Goal: Task Accomplishment & Management: Use online tool/utility

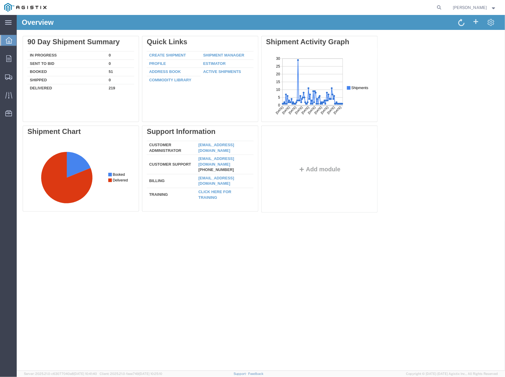
click at [440, 13] on form at bounding box center [440, 7] width 10 height 15
click at [444, 7] on icon at bounding box center [440, 7] width 8 height 8
paste input "AGISTIX # 57067397"
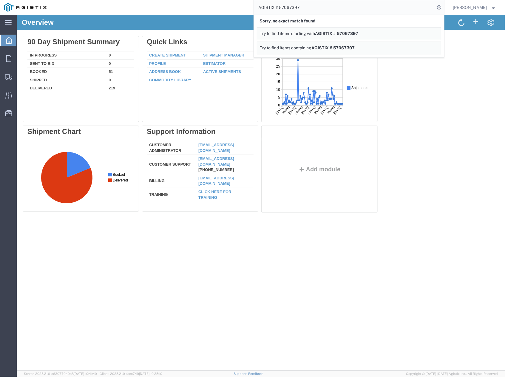
click at [284, 8] on input "AGISTIX # 57067397" at bounding box center [345, 7] width 182 height 14
drag, startPoint x: 283, startPoint y: 6, endPoint x: 259, endPoint y: 11, distance: 24.4
click at [259, 11] on input "AGISTIX # 57067397" at bounding box center [345, 7] width 182 height 14
type input "57067397"
click at [441, 7] on icon at bounding box center [440, 7] width 8 height 8
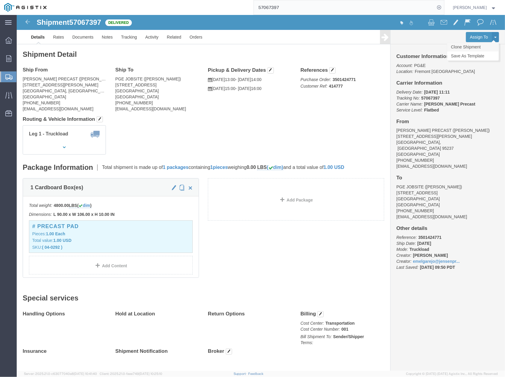
click link "Clone Shipment"
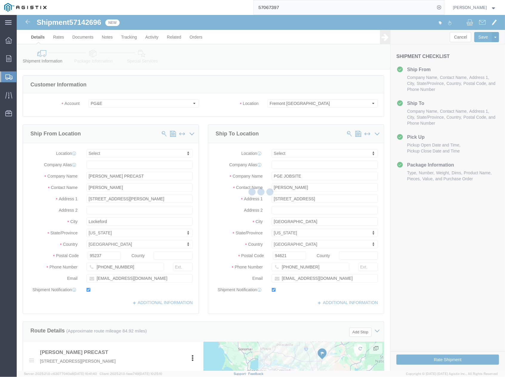
select select
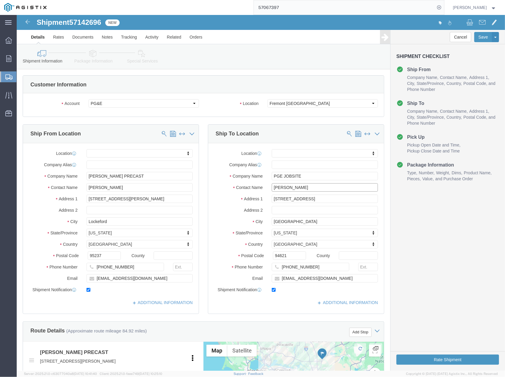
drag, startPoint x: 280, startPoint y: 174, endPoint x: 242, endPoint y: 179, distance: 38.5
click div "Location My Profile Location (OBSOLETE) [PERSON_NAME] SC - GC TRAILER (OBSOLETE…"
paste input "yssa Gronemeyer"
type input "Alyssa Gronemeyer"
drag, startPoint x: 271, startPoint y: 252, endPoint x: 263, endPoint y: 253, distance: 8.7
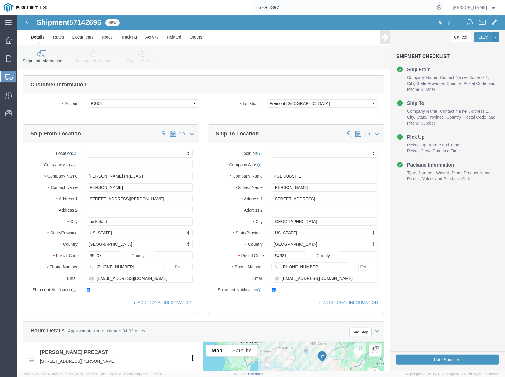
click input "510-384-8007"
type input "v"
paste input "805-538-3533"
type input "805-538-3533"
drag, startPoint x: 293, startPoint y: 263, endPoint x: 243, endPoint y: 262, distance: 49.9
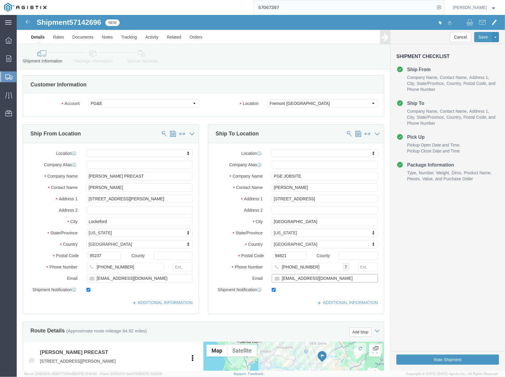
click div "Email axk7@pge.com"
paste input "lyssa@lindco-inc.com>"
type input "alyssa@lindco-inc.com"
drag, startPoint x: 297, startPoint y: 185, endPoint x: 222, endPoint y: 185, distance: 74.3
click div "Address 1 4930 Coliseum Way"
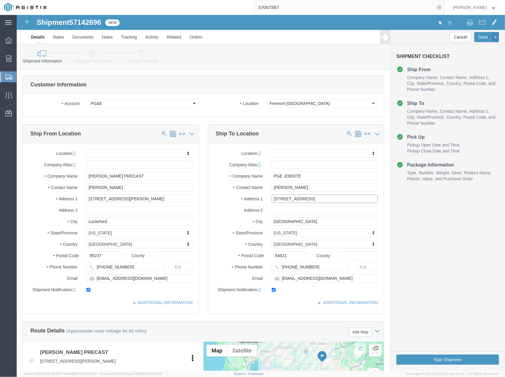
paste input "650 tennyson rd"
type input "650 Tennyson Rd"
select select
drag, startPoint x: 285, startPoint y: 210, endPoint x: 244, endPoint y: 210, distance: 40.6
click div "City Oakland"
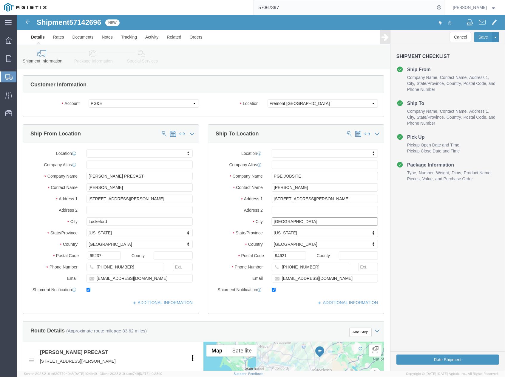
paste input "Hayward"
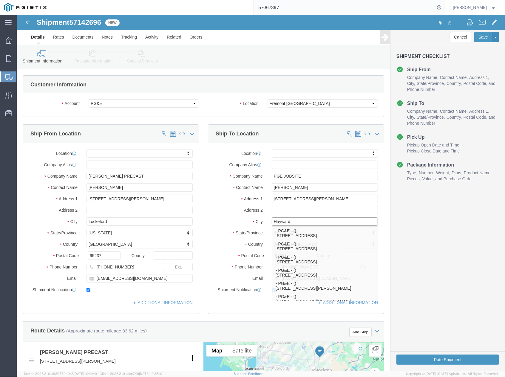
type input "Hayward"
select select
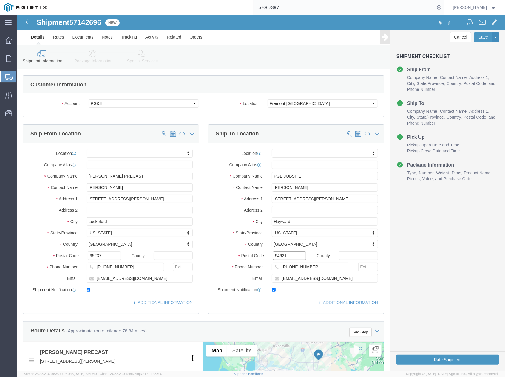
drag, startPoint x: 265, startPoint y: 242, endPoint x: 248, endPoint y: 242, distance: 17.9
click div "Postal Code 94621"
paste input "544"
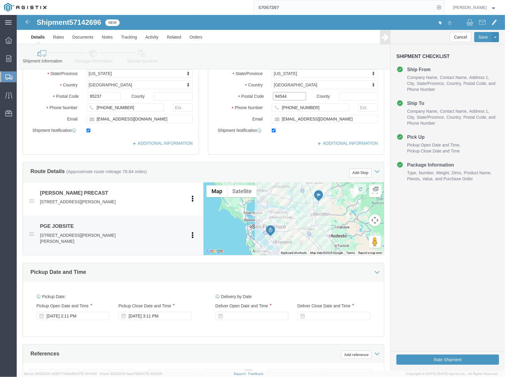
scroll to position [199, 0]
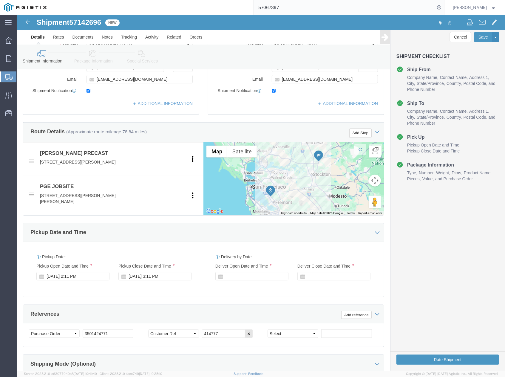
type input "94544"
select select
click div "Oct 15 2025 2:11 PM"
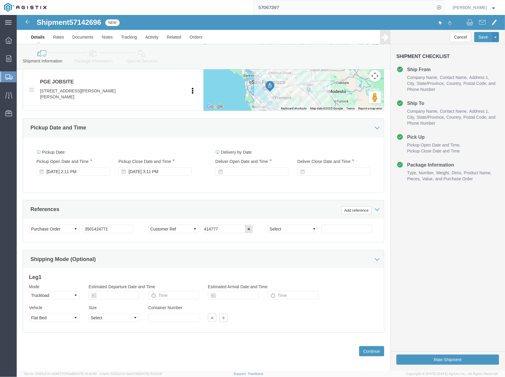
click div "References Add reference"
click div
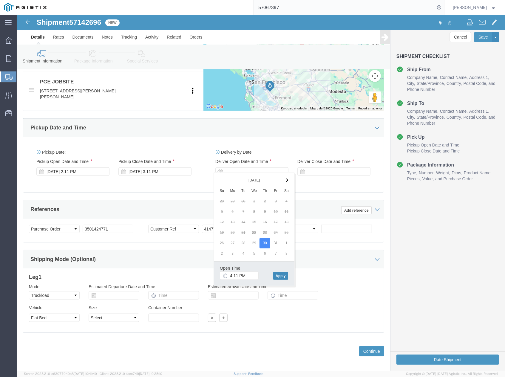
click button "Apply"
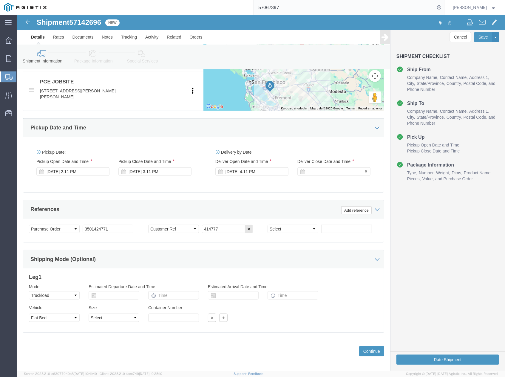
click div
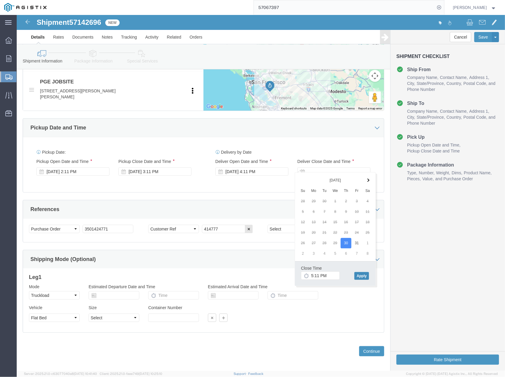
click div "Close Time 5:11 PM Oct 30 2025 5:11 PM - Oct 30 2025 5:11 PM Cancel Apply"
click button "Apply"
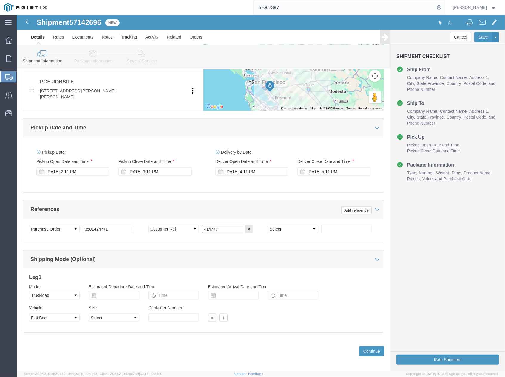
drag, startPoint x: 202, startPoint y: 211, endPoint x: 176, endPoint y: 213, distance: 26.7
click div "Select Account Type Activity ID Airline Appointment Number ASN Batch Request # …"
paste input "630"
type input "416307"
drag, startPoint x: 83, startPoint y: 210, endPoint x: 54, endPoint y: 209, distance: 28.7
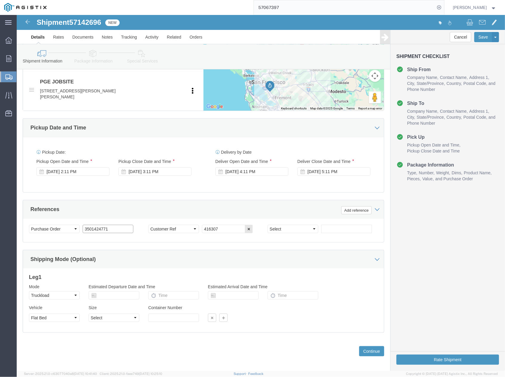
click div "Select Account Type Activity ID Airline Appointment Number ASN Batch Request # …"
paste input "6012"
type input "3501426012"
click button "Continue"
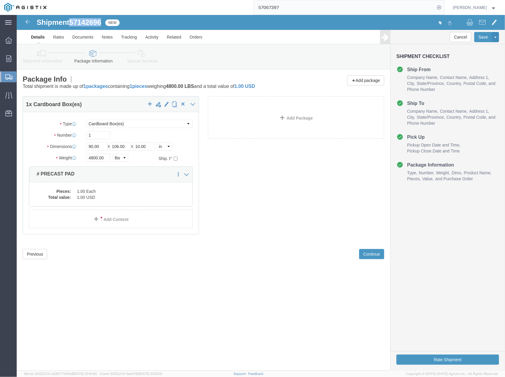
drag, startPoint x: 87, startPoint y: 8, endPoint x: 56, endPoint y: 10, distance: 31.4
click div "Shipment 57142696 New"
copy span "57142696"
click button "Rate Shipment"
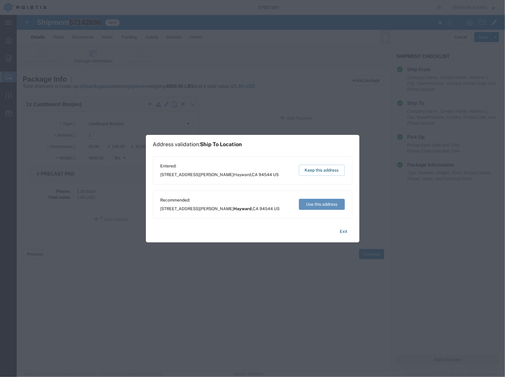
click at [319, 205] on button "Use this address" at bounding box center [322, 204] width 46 height 11
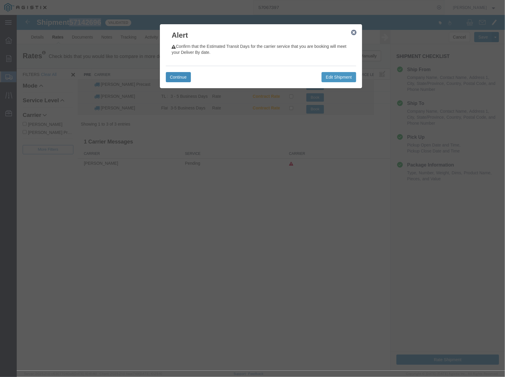
click at [181, 76] on button "Continue" at bounding box center [178, 77] width 25 height 10
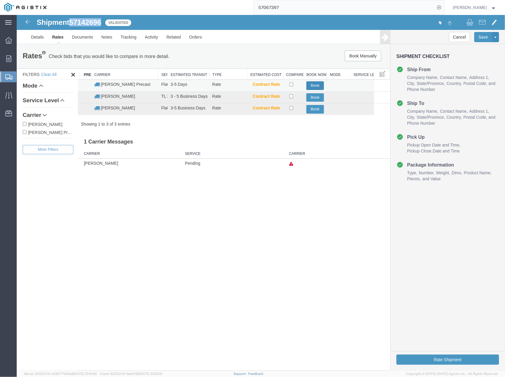
click at [316, 82] on button "Book" at bounding box center [315, 85] width 18 height 9
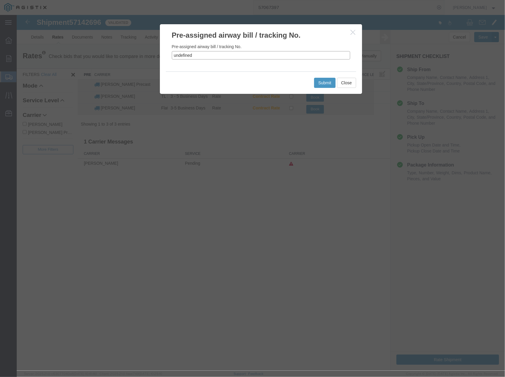
drag, startPoint x: 215, startPoint y: 55, endPoint x: 162, endPoint y: 58, distance: 52.7
click at [162, 58] on div "Pre-assigned airway bill / tracking No. undefined" at bounding box center [261, 55] width 202 height 31
paste input "57142696"
type input "57142696"
click at [328, 80] on button "Submit" at bounding box center [324, 82] width 21 height 10
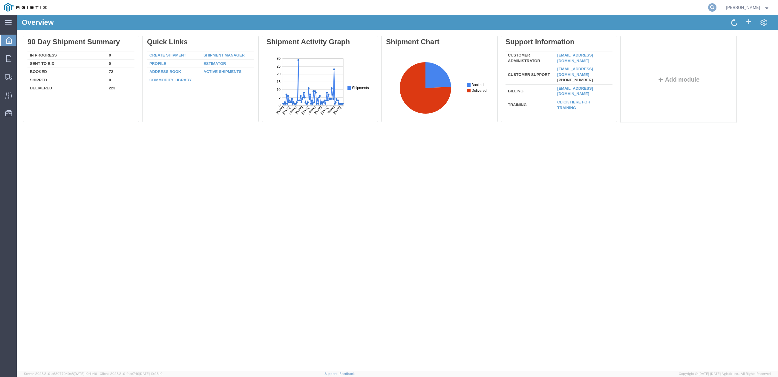
click at [716, 7] on icon at bounding box center [712, 7] width 8 height 8
paste input "57117814"
type input "57117814"
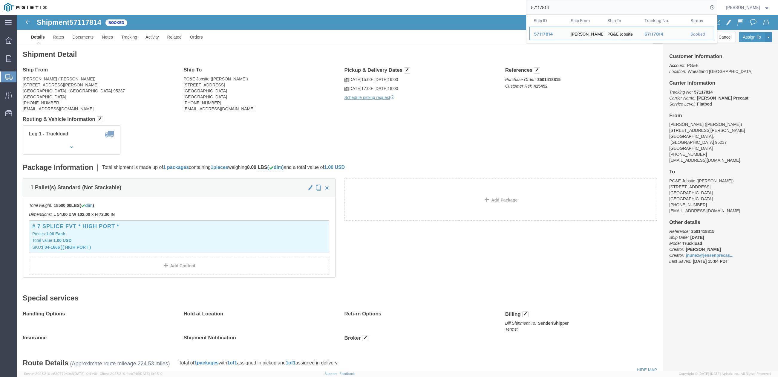
drag, startPoint x: 588, startPoint y: 93, endPoint x: 606, endPoint y: 67, distance: 31.5
click div "Ship From [PERSON_NAME] PRECAST ([PERSON_NAME]) [STREET_ADDRESS][PERSON_NAME] […"
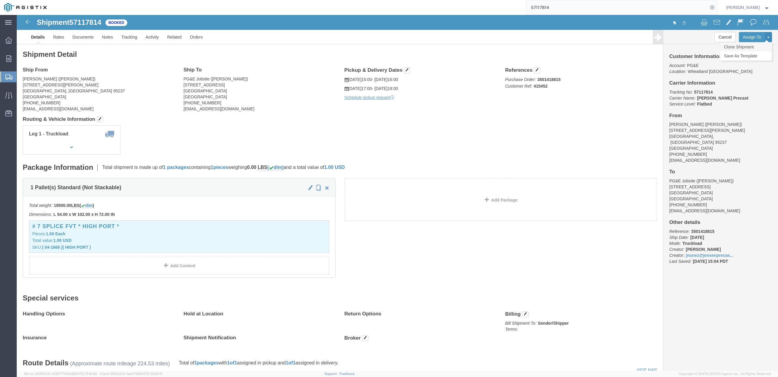
click link "Clone Shipment"
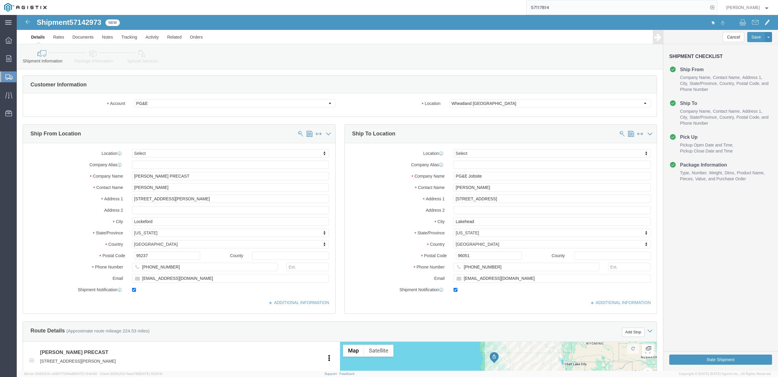
select select
click input "[PERSON_NAME] PRECAST"
drag, startPoint x: 170, startPoint y: 161, endPoint x: 107, endPoint y: 161, distance: 62.1
click div "Company Name [PERSON_NAME] PRECAST"
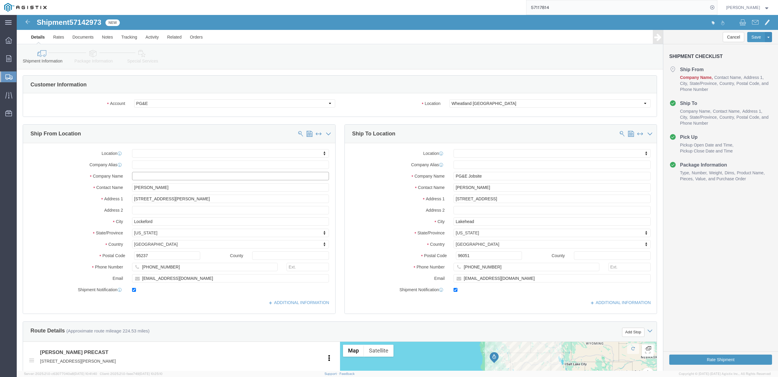
type input "E"
drag, startPoint x: 156, startPoint y: 172, endPoint x: 102, endPoint y: 174, distance: 53.8
click div "Contact Name [PERSON_NAME]"
type input "E"
type input "[PERSON_NAME]"
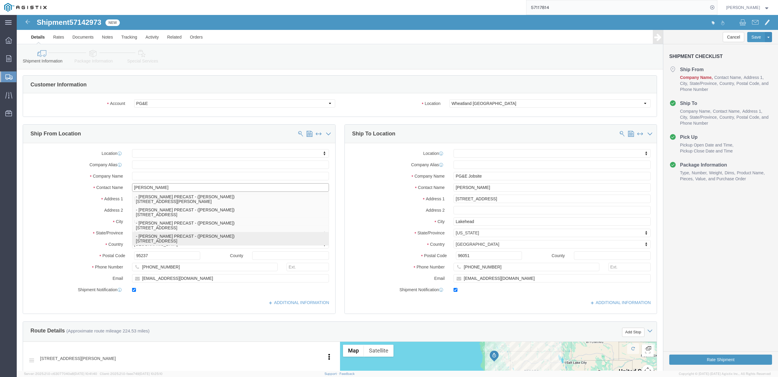
click p "- [PERSON_NAME] - ([PERSON_NAME]) [STREET_ADDRESS]"
select select
type input "[PERSON_NAME] PRECAST"
type input "[PERSON_NAME]"
type input "[STREET_ADDRESS]"
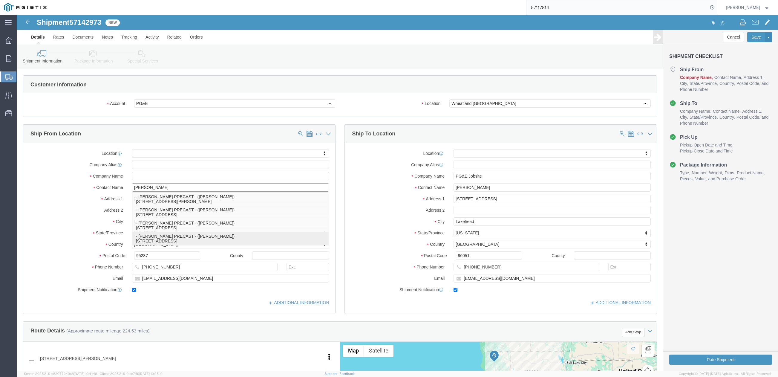
type input "Orland"
type input "95963"
select select "CA"
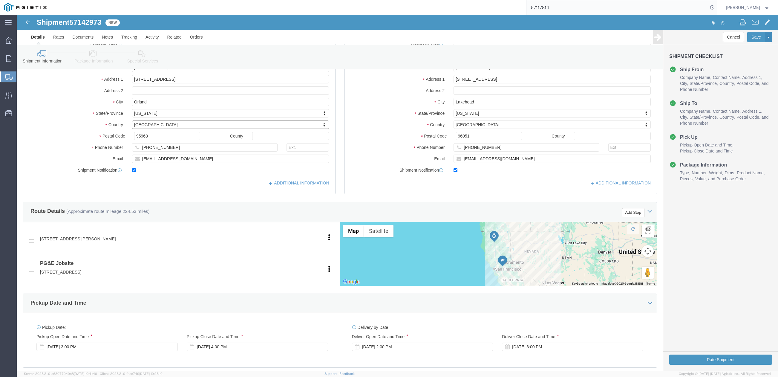
scroll to position [40, 0]
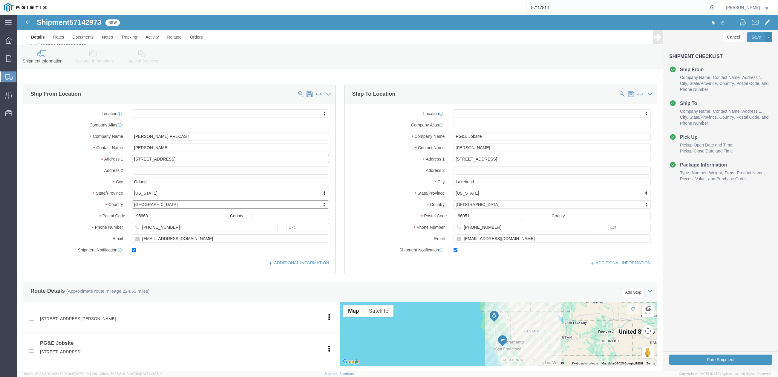
click input "[STREET_ADDRESS]"
click div "Location My Profile Location (OBSOLETE) [PERSON_NAME] SC - GC TRAILER (OBSOLETE…"
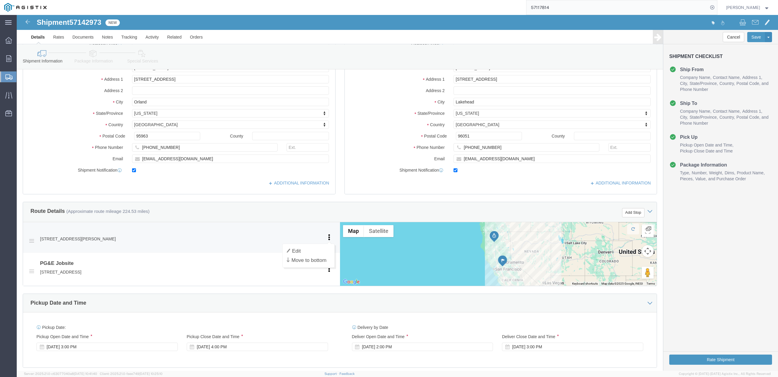
click icon
click div "[STREET_ADDRESS][PERSON_NAME] Pickup Delivery"
click icon
click link "Edit"
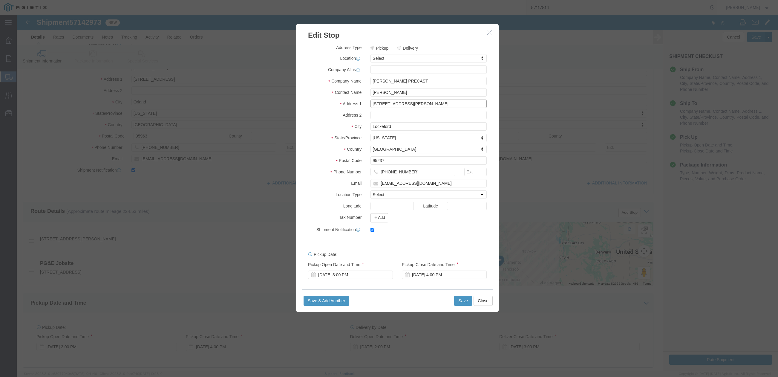
drag, startPoint x: 400, startPoint y: 90, endPoint x: 344, endPoint y: 95, distance: 56.3
click div "[STREET_ADDRESS][PERSON_NAME]"
type input "7210"
click button "Close"
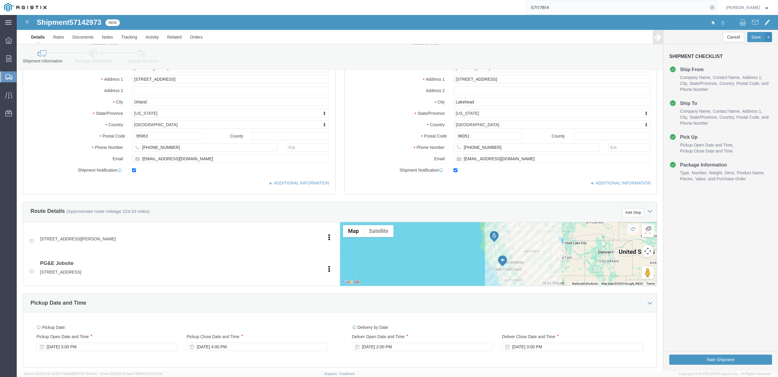
scroll to position [79, 0]
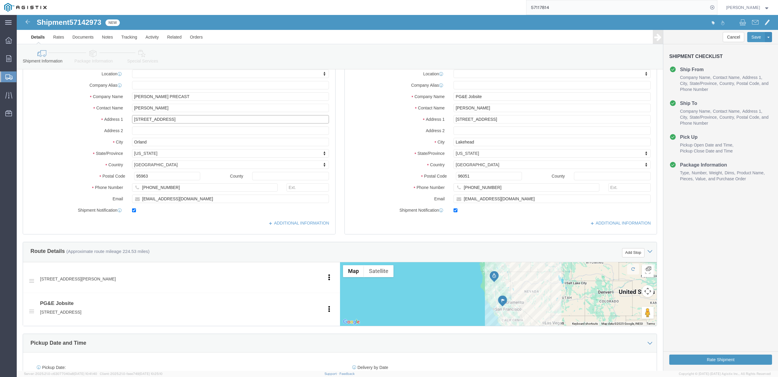
click input "[STREET_ADDRESS]"
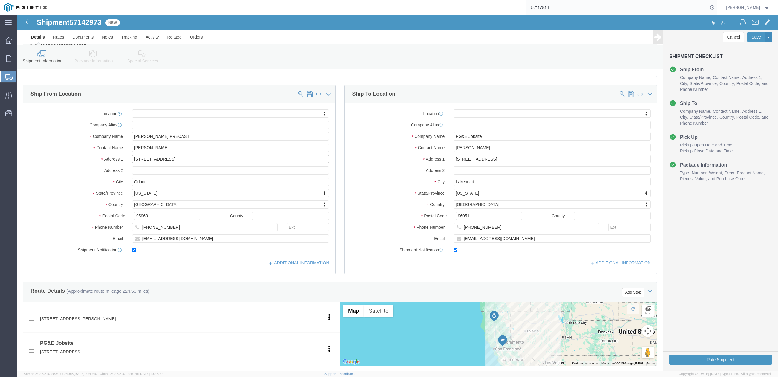
click input "[STREET_ADDRESS]"
click input "[PERSON_NAME]"
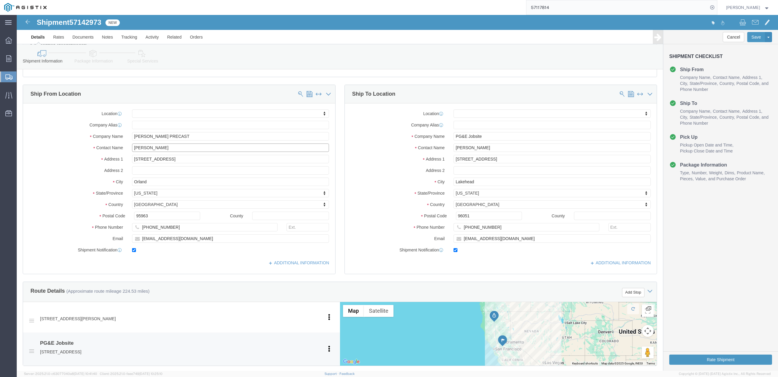
scroll to position [159, 0]
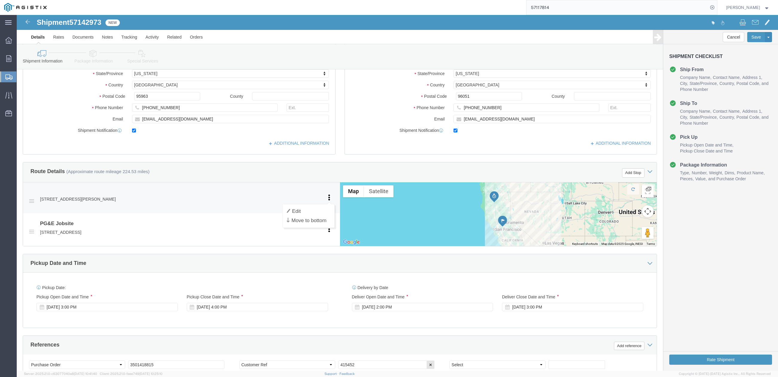
click icon
click li "[STREET_ADDRESS][PERSON_NAME] Pickup Delivery Edit Move to top Move to bottom […"
click div "[STREET_ADDRESS][PERSON_NAME] Pickup Delivery"
click icon
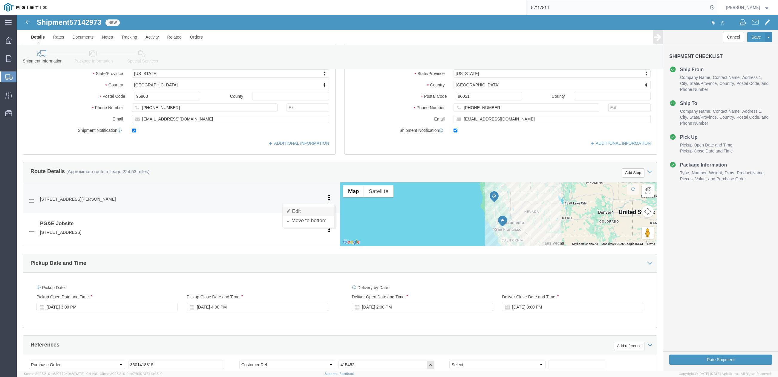
click link "Edit"
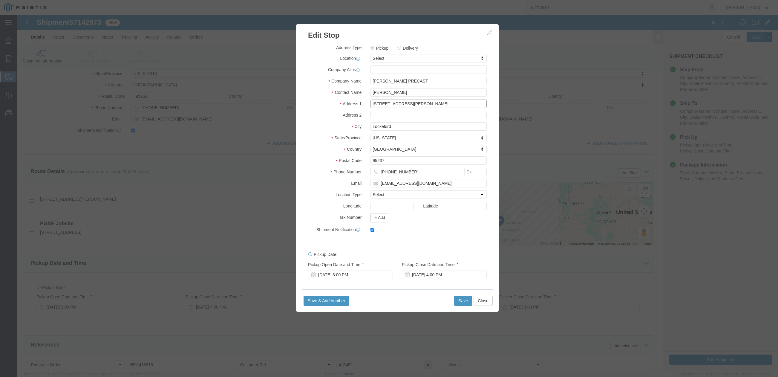
drag, startPoint x: 401, startPoint y: 90, endPoint x: 344, endPoint y: 90, distance: 57.0
click div "Address [STREET_ADDRESS][PERSON_NAME]"
type input "[STREET_ADDRESS]"
type input "Orland"
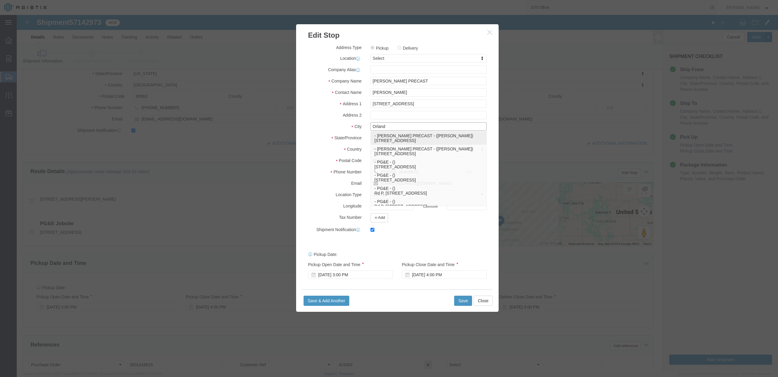
click p "- [PERSON_NAME] PRECAST - ([PERSON_NAME]) [STREET_ADDRESS]"
type input "[PERSON_NAME]"
type input "[STREET_ADDRESS]"
type input "Orland"
type input "95963"
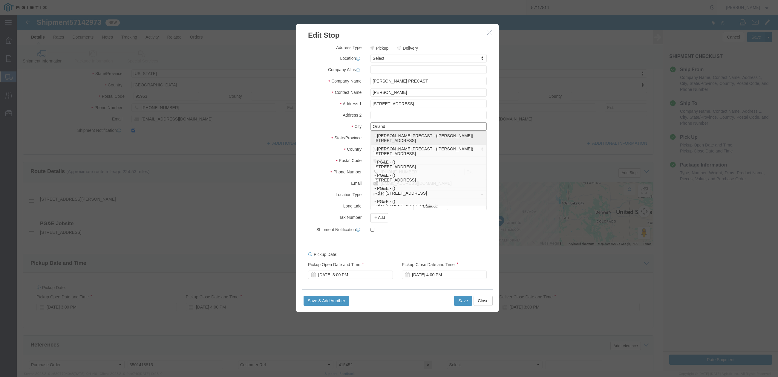
checkbox input "false"
select select "CA"
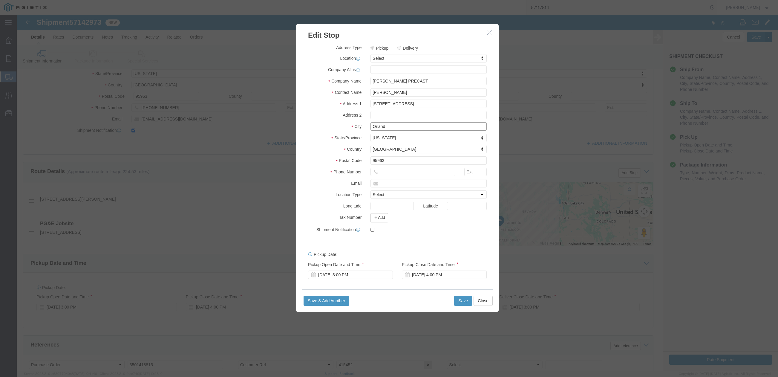
type input "Orland"
click input "[PERSON_NAME]"
click label "Address 2"
drag, startPoint x: 403, startPoint y: 78, endPoint x: 344, endPoint y: 83, distance: 59.0
click div "Address Type Pickup Delivery Location Select Select My Profile Location (OBSOLE…"
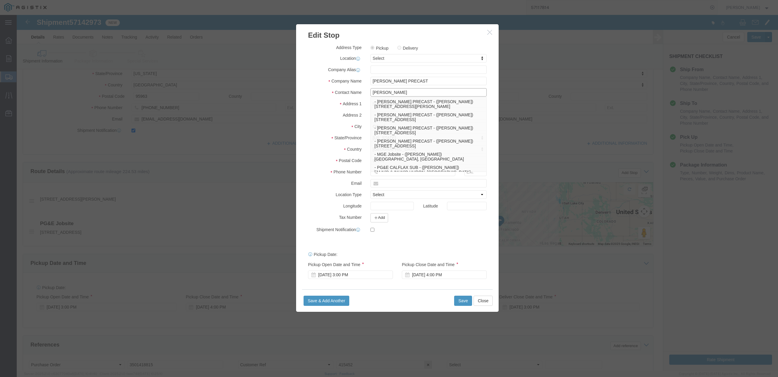
type input "[PERSON_NAME]"
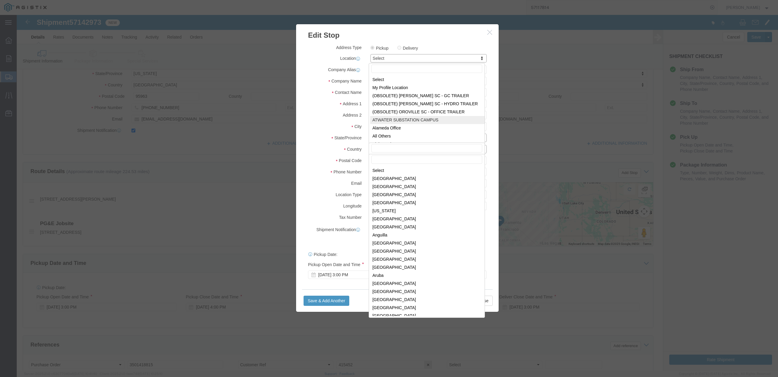
scroll to position [1815, 0]
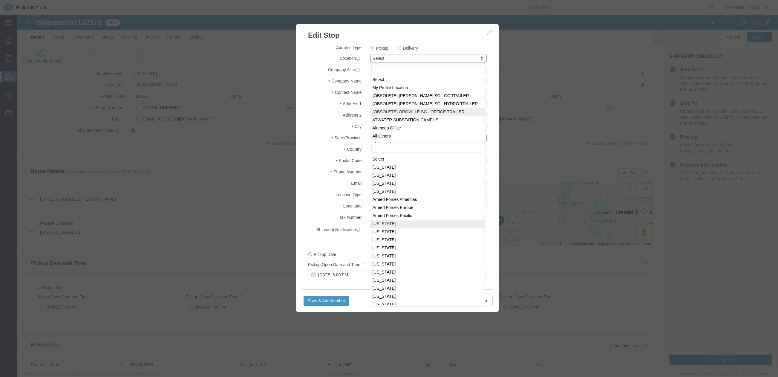
click label "City"
click div "Address Type Pickup Delivery Location Select Select My Profile Location (OBSOLE…"
click div
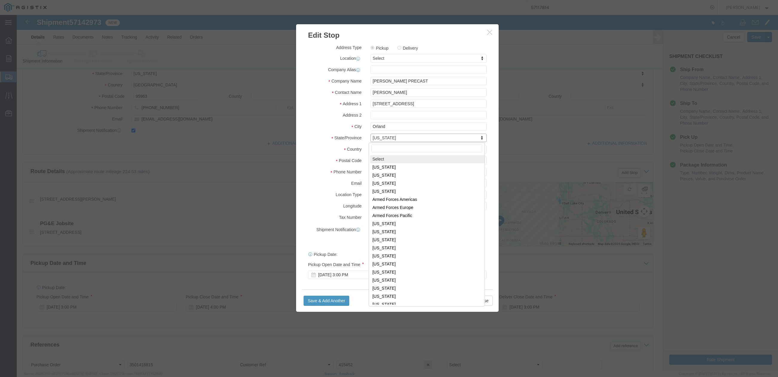
click input "text"
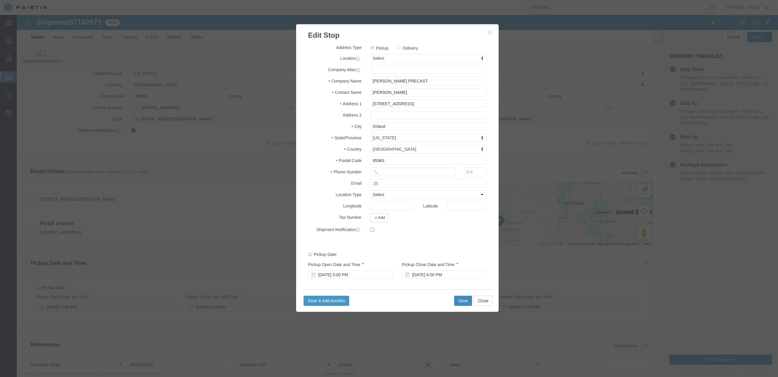
click button "Save"
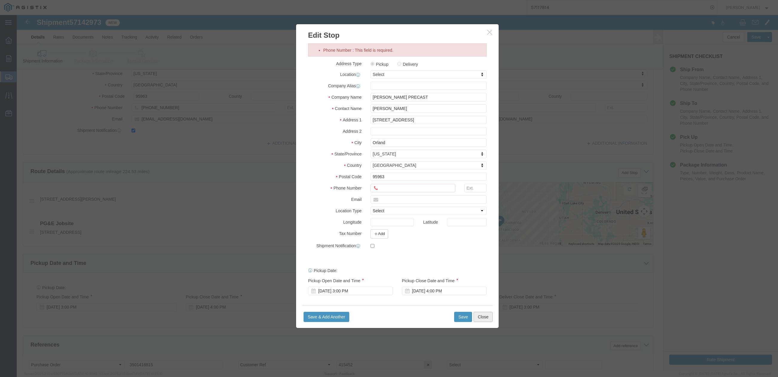
click button "Close"
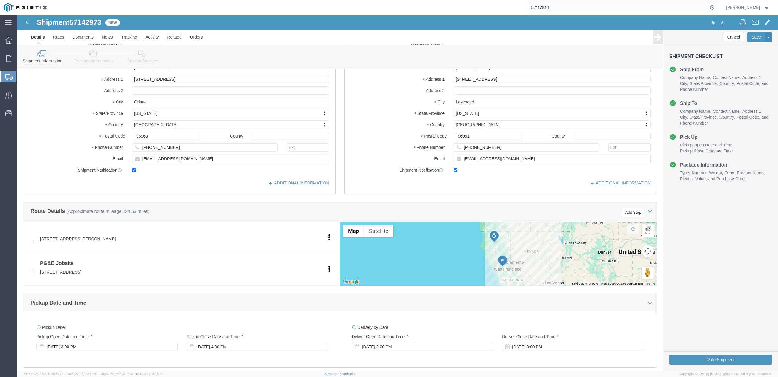
scroll to position [279, 0]
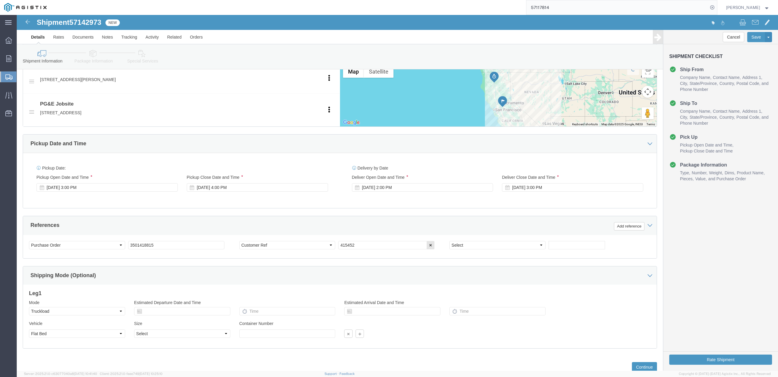
click div "Leg 1 Mode Select Air Less than Truckload Multi-Leg Ocean Freight Rail Small Pa…"
drag, startPoint x: 343, startPoint y: 235, endPoint x: 313, endPoint y: 232, distance: 30.7
click div "Select Account Type Activity ID Airline Appointment Number ASN Batch Request # …"
paste input "6459"
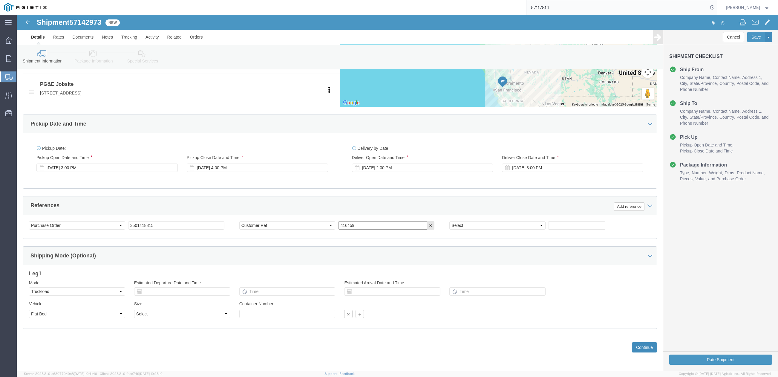
type input "416459"
click button "Continue"
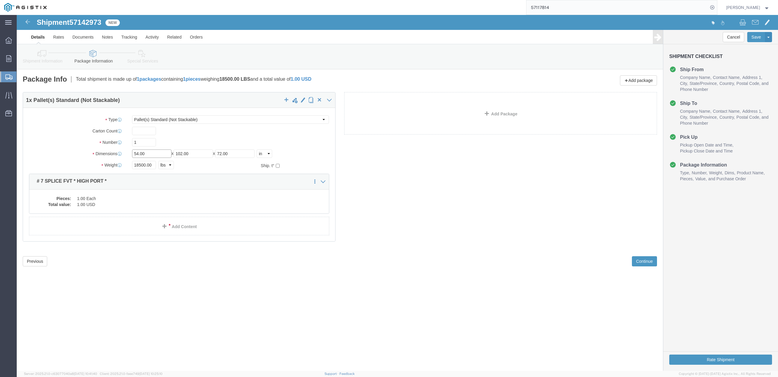
drag, startPoint x: 135, startPoint y: 142, endPoint x: 113, endPoint y: 139, distance: 21.7
click div "Length 54.00 x Width 102.00 x Height 72.00 Select cm ft in"
type input "1"
drag, startPoint x: 182, startPoint y: 138, endPoint x: 150, endPoint y: 140, distance: 31.4
click div "Length 1 x Width 102.00 x Height 72.00 Select cm ft in"
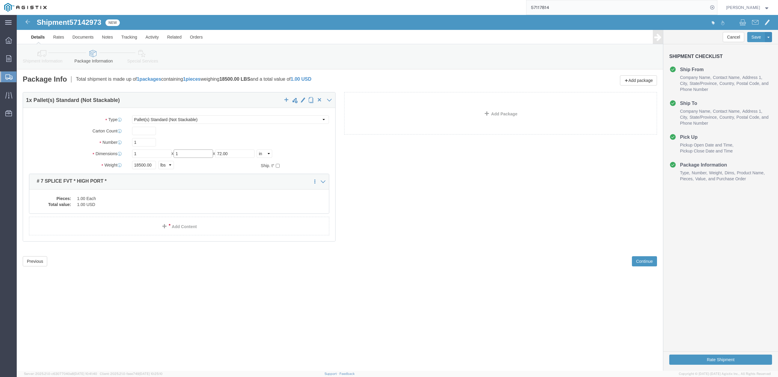
type input "1"
drag, startPoint x: 220, startPoint y: 138, endPoint x: 200, endPoint y: 142, distance: 20.6
click div "Length 1 x Width 1 x Height 72.00 Select cm ft in"
type input "1"
drag, startPoint x: 135, startPoint y: 148, endPoint x: 95, endPoint y: 150, distance: 40.4
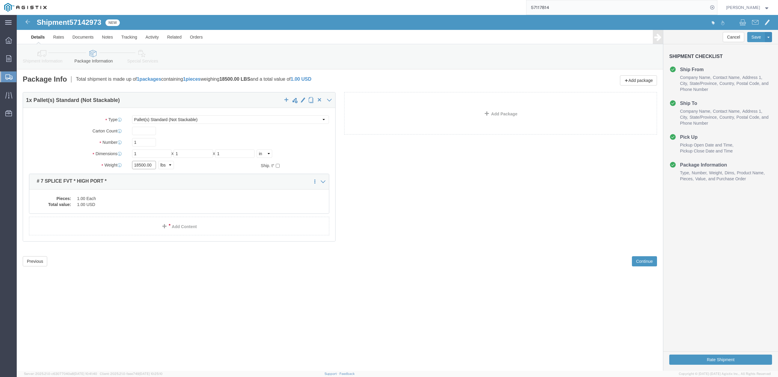
click div "Weight 18500.00 Select kgs lbs Ship. t°"
type input "1"
click div "1 x Pallet(s) Standard (Not Stackable) Package Type Select Bulk Bundle(s) Cardb…"
click dd "1.00 Each"
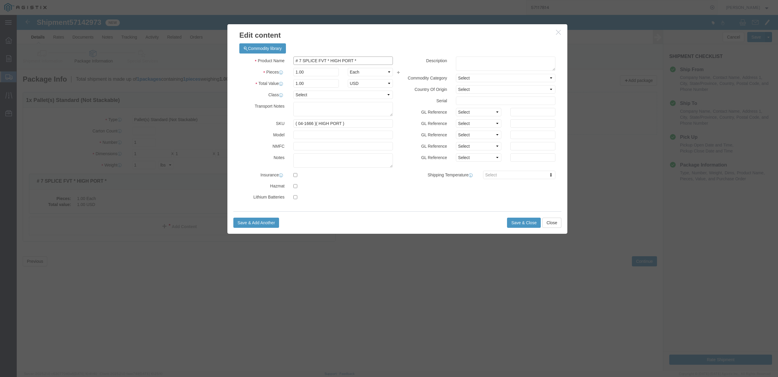
drag, startPoint x: 310, startPoint y: 44, endPoint x: 282, endPoint y: 47, distance: 28.3
click input "# 7 SPLICE FVT * HIGH PORT *"
type input "# BOOM ONLY * HIGH PORT *"
drag, startPoint x: 298, startPoint y: 108, endPoint x: 282, endPoint y: 110, distance: 15.6
click input "( 04-1666 )( HIGH PORT )"
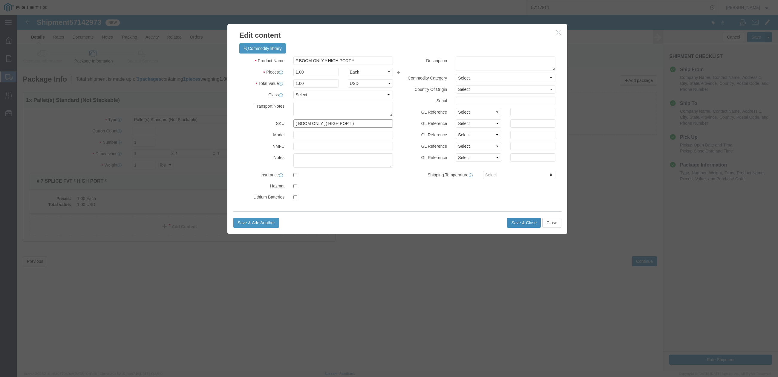
type input "( BOOM ONLY )( HIGH PORT )"
click button "Save & Close"
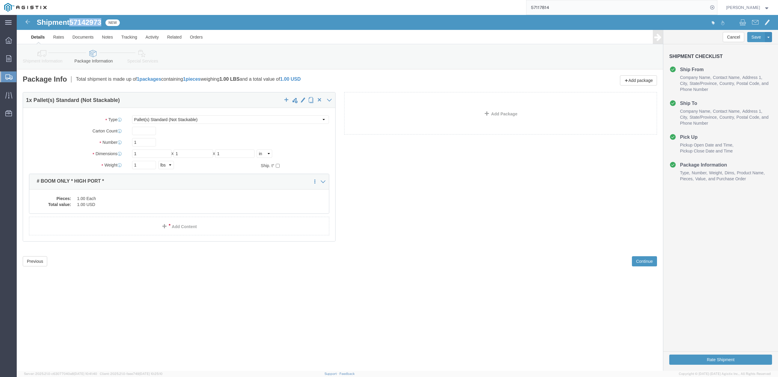
drag, startPoint x: 90, startPoint y: 6, endPoint x: 56, endPoint y: 8, distance: 33.2
click div "Shipment 57142973 New"
copy span "57142973"
click button "Previous"
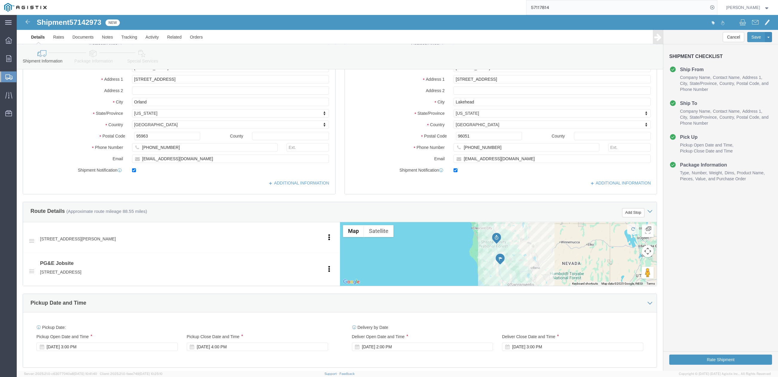
scroll to position [159, 0]
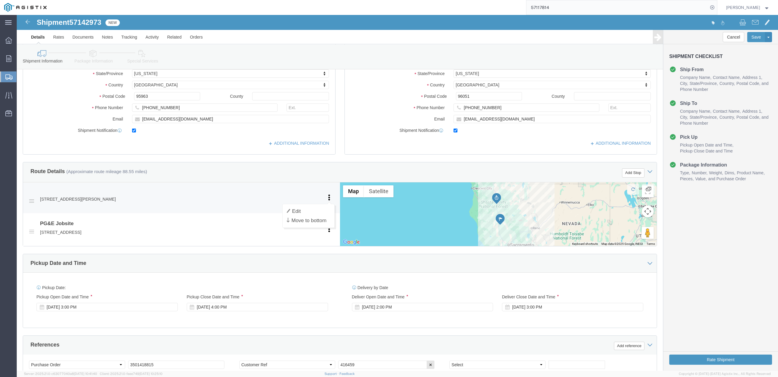
click icon
drag, startPoint x: 301, startPoint y: 192, endPoint x: 312, endPoint y: 181, distance: 15.2
click li "[STREET_ADDRESS][PERSON_NAME] Pickup Delivery Edit Move to top Move to bottom […"
click link "Edit"
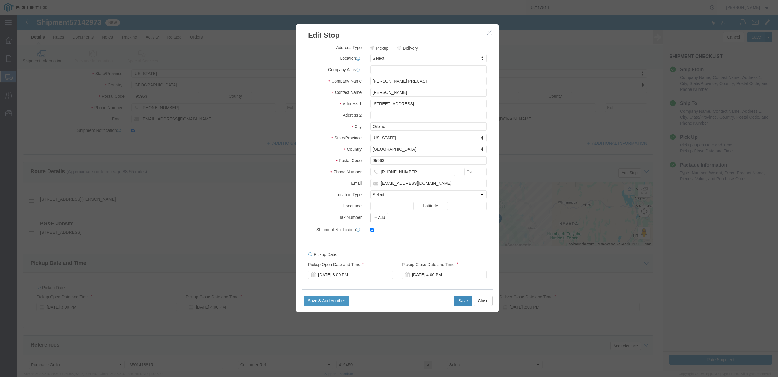
click button "Save"
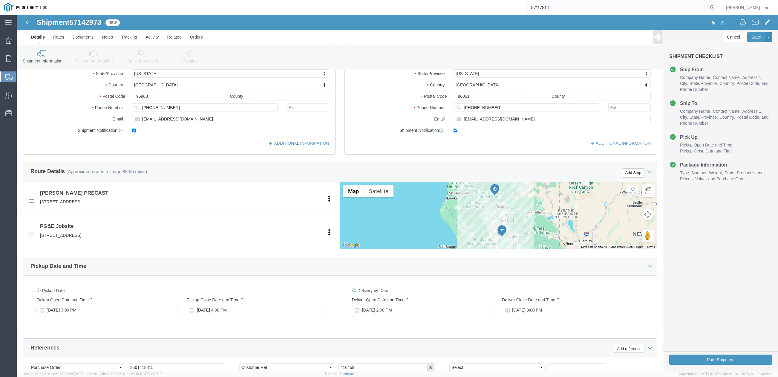
drag, startPoint x: 405, startPoint y: 251, endPoint x: 407, endPoint y: 237, distance: 13.8
click div "Pickup Date and Time"
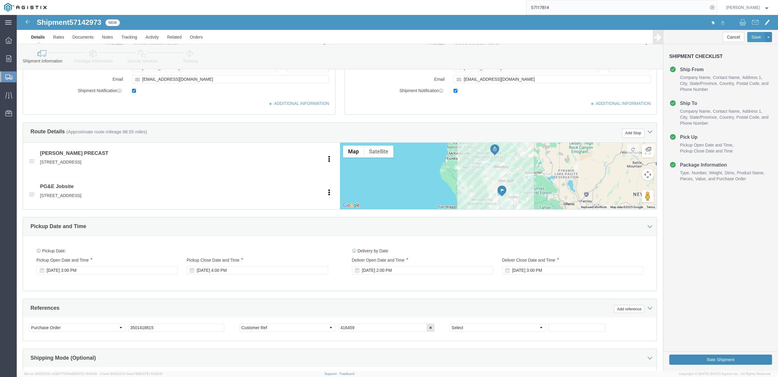
click button "Rate Shipment"
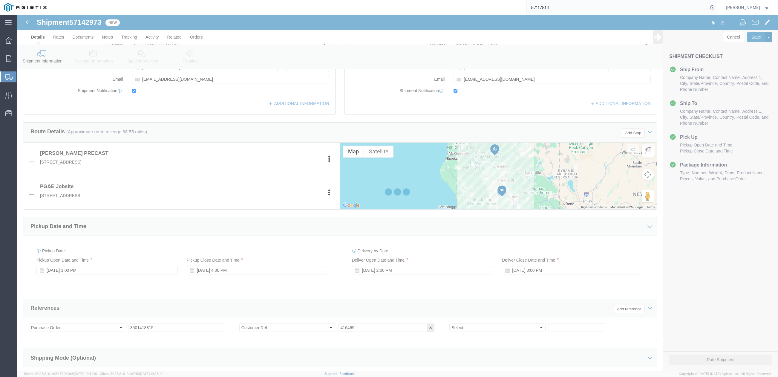
select select
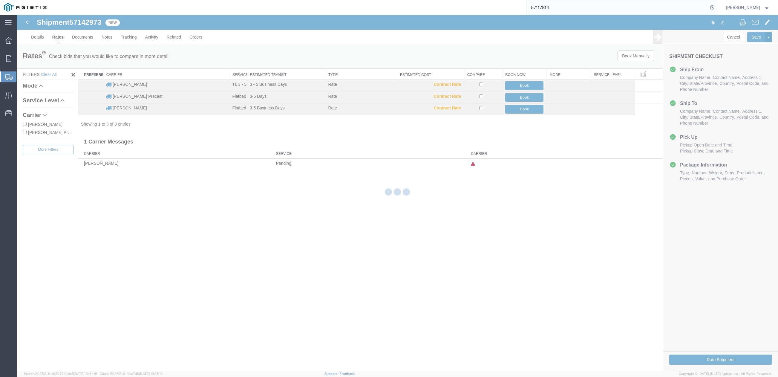
scroll to position [0, 0]
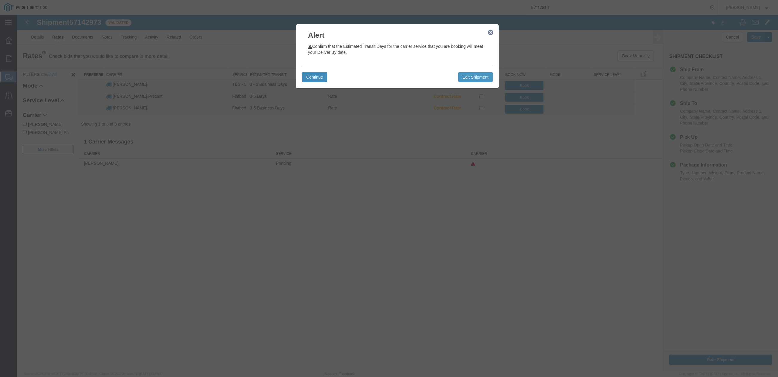
click at [315, 76] on button "Continue" at bounding box center [314, 77] width 25 height 10
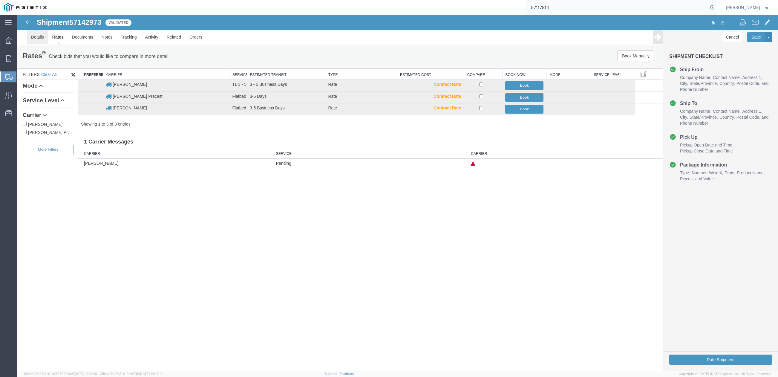
click at [34, 36] on link "Details" at bounding box center [37, 37] width 21 height 14
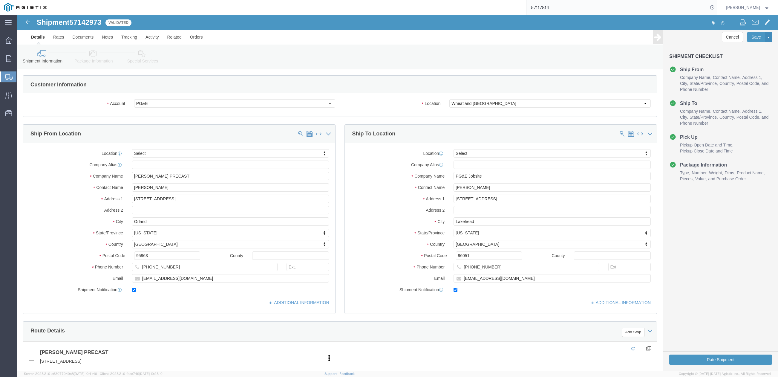
click div "Route Details Add Stop"
click button "Rate Shipment"
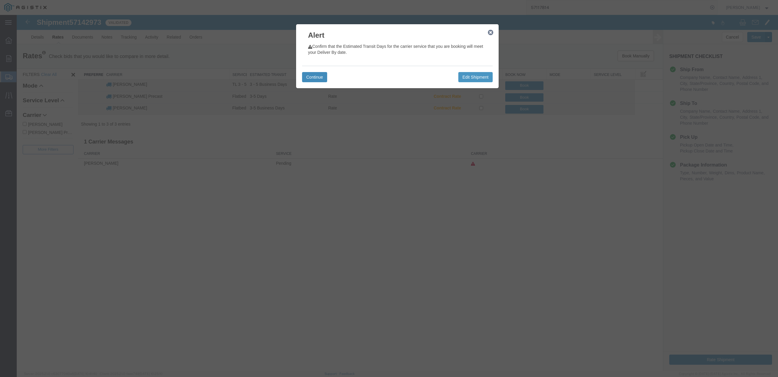
click at [312, 79] on button "Continue" at bounding box center [314, 77] width 25 height 10
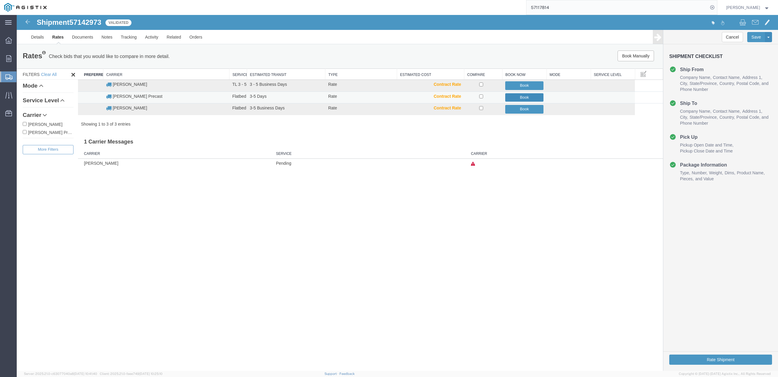
click at [526, 97] on button "Book" at bounding box center [524, 97] width 38 height 9
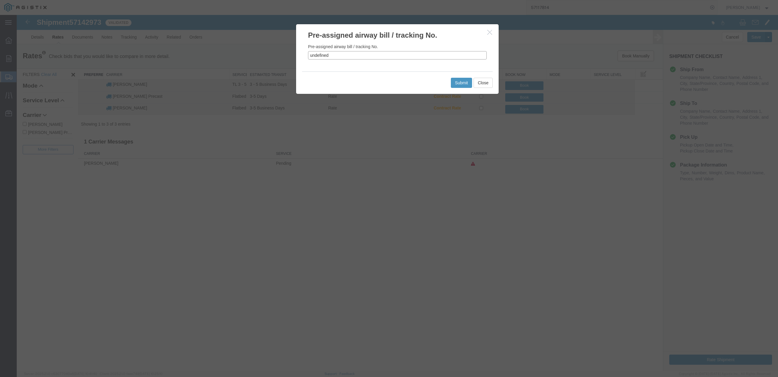
drag, startPoint x: 336, startPoint y: 55, endPoint x: 303, endPoint y: 54, distance: 32.9
click at [303, 54] on div "Pre-assigned airway bill / tracking No. undefined" at bounding box center [397, 55] width 202 height 31
paste input "57142973"
type input "57142973"
click at [460, 83] on button "Submit" at bounding box center [461, 83] width 21 height 10
